Goal: Task Accomplishment & Management: Use online tool/utility

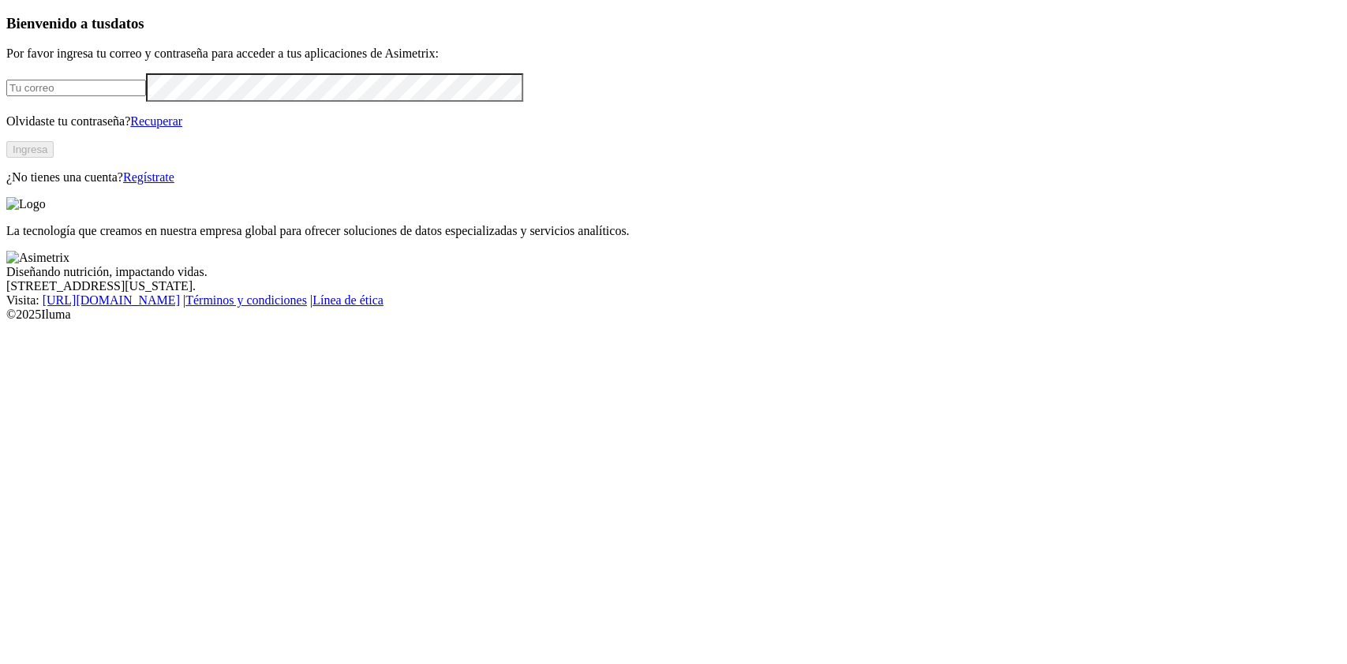
type input "[PERSON_NAME][EMAIL_ADDRESS][PERSON_NAME][DOMAIN_NAME]"
click at [54, 158] on button "Ingresa" at bounding box center [29, 149] width 47 height 17
